Goal: Task Accomplishment & Management: Use online tool/utility

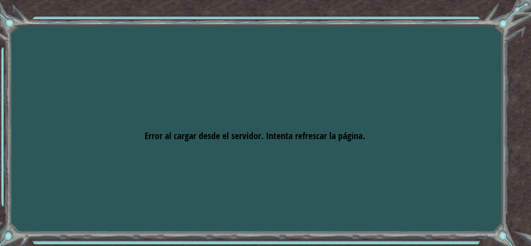
click at [138, 105] on div "Objetivos Error al cargar desde el servidor. Intenta refrescar la página. Neces…" at bounding box center [265, 123] width 531 height 246
